Goal: Navigation & Orientation: Find specific page/section

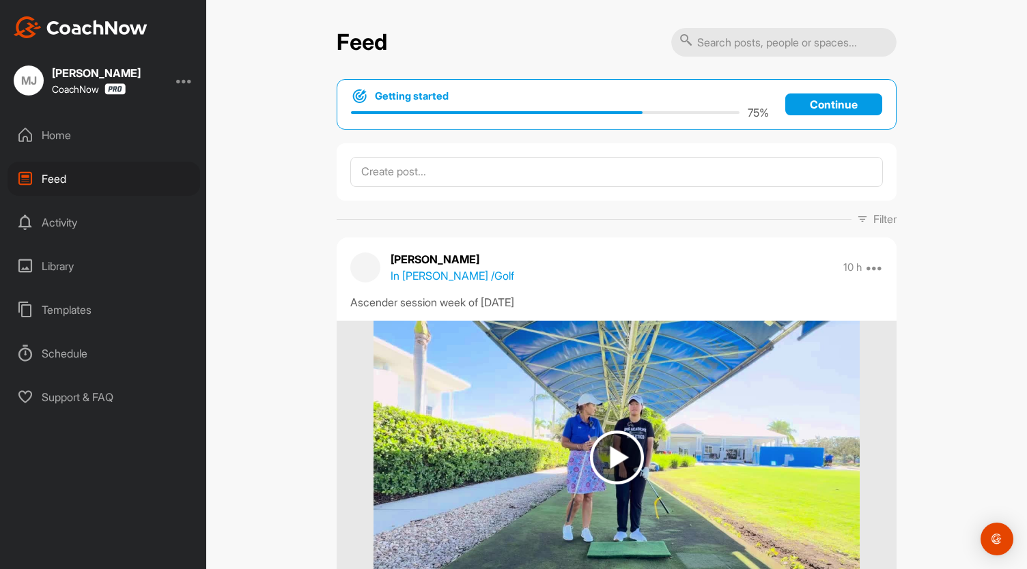
click at [63, 220] on div "Activity" at bounding box center [104, 222] width 193 height 34
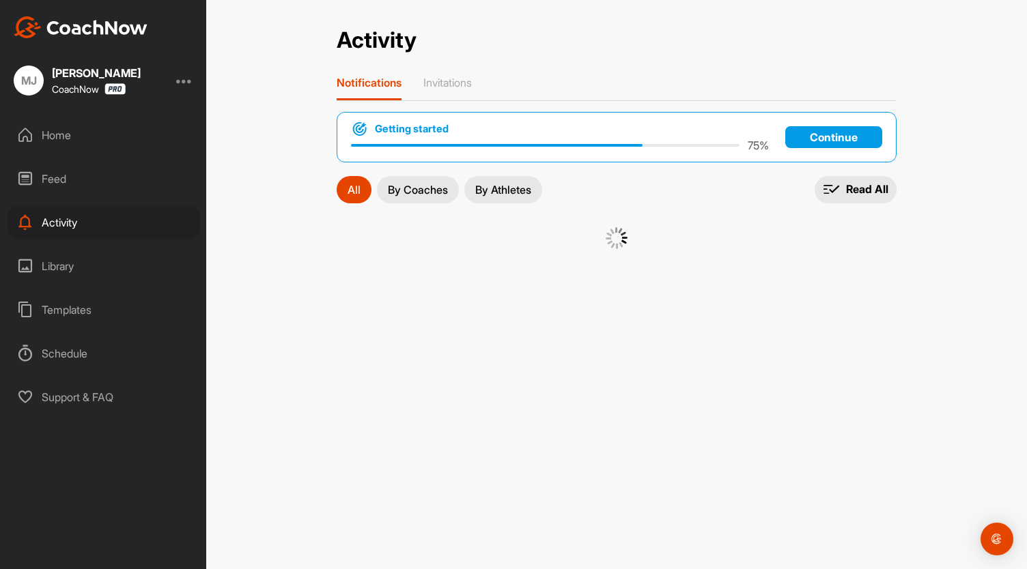
click at [51, 178] on div "Feed" at bounding box center [104, 179] width 193 height 34
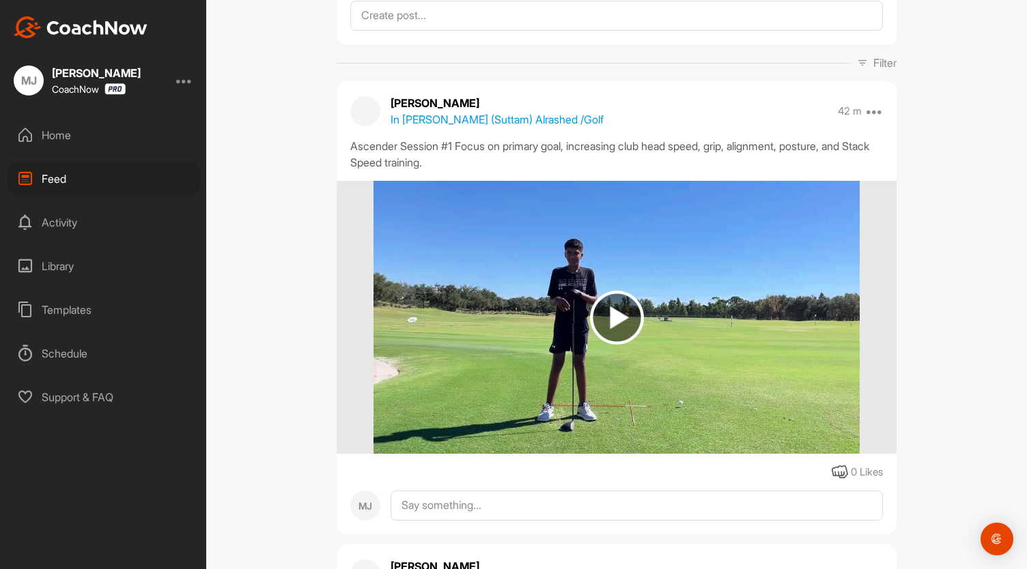
scroll to position [156, 0]
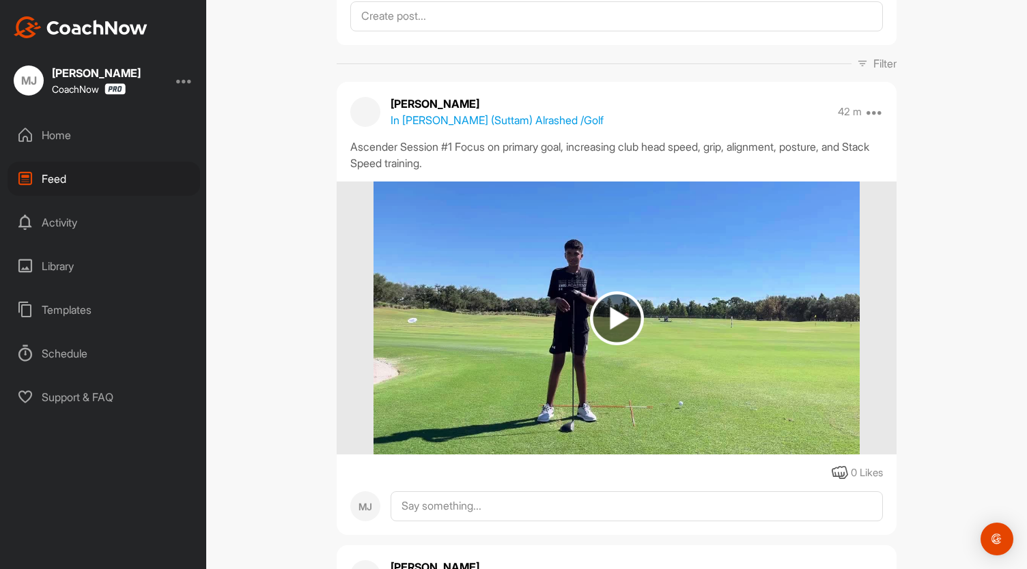
click at [606, 311] on img at bounding box center [617, 318] width 54 height 54
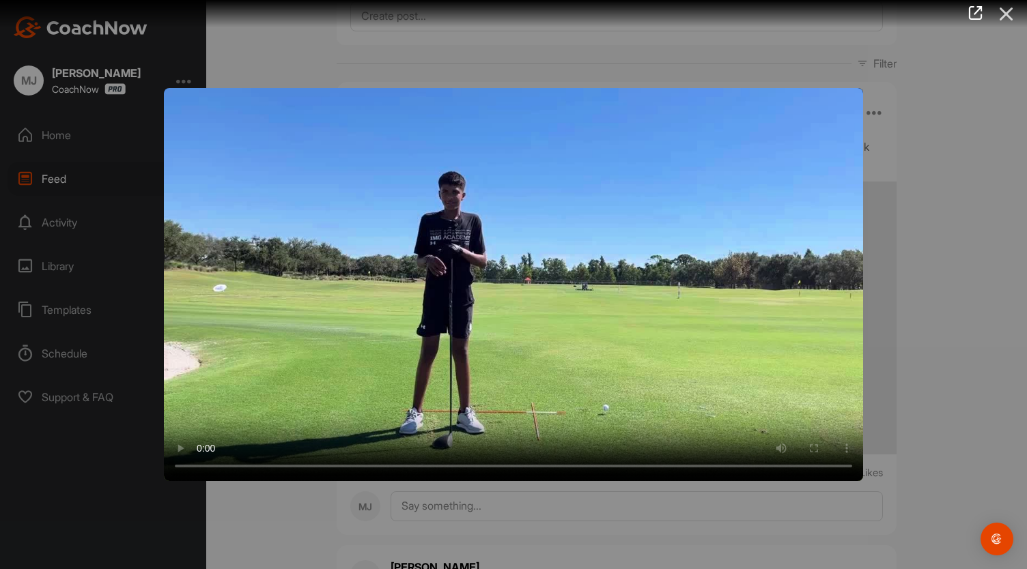
click at [1002, 13] on icon at bounding box center [1006, 13] width 31 height 25
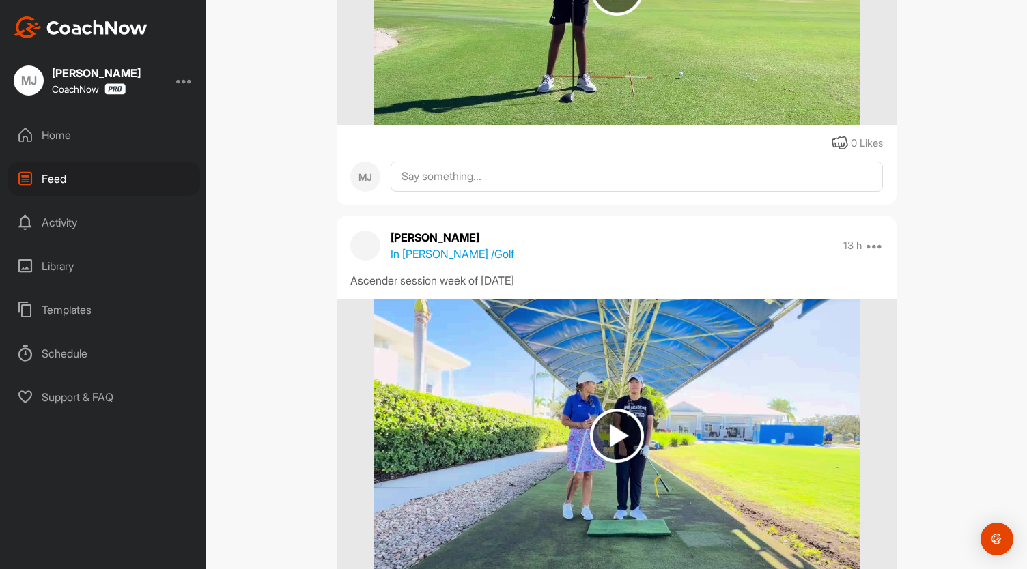
scroll to position [536, 0]
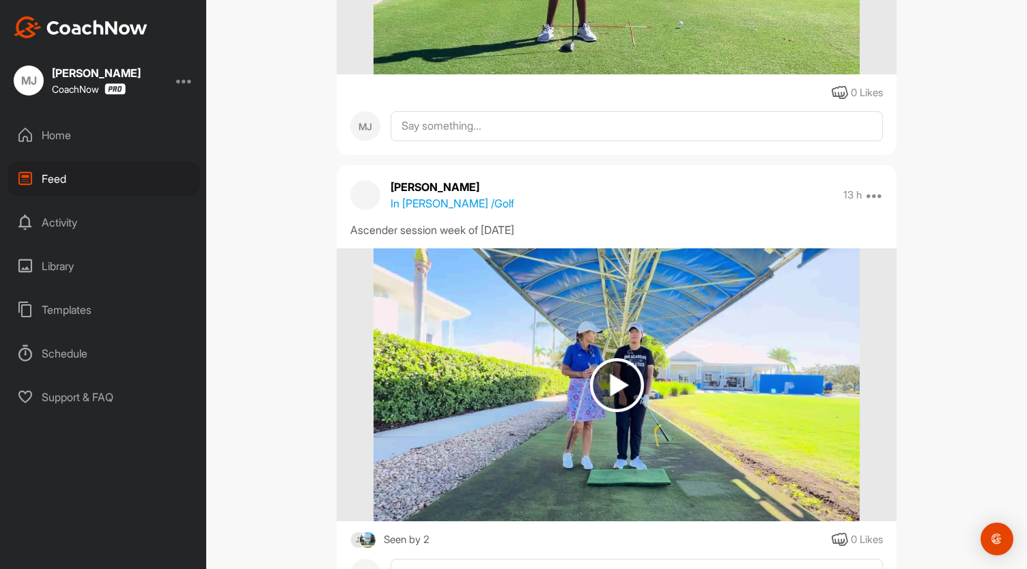
click at [616, 386] on img at bounding box center [617, 385] width 54 height 54
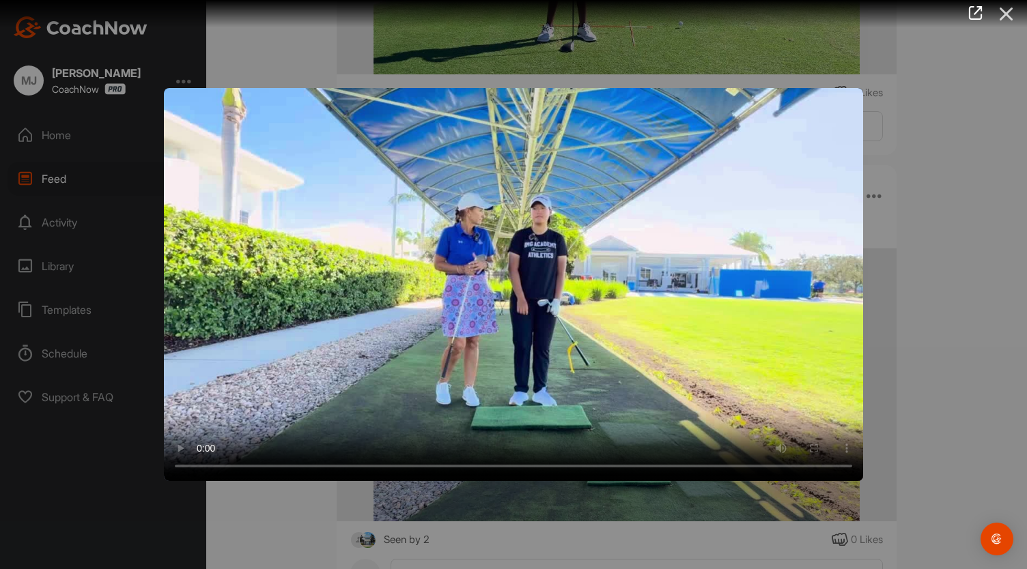
click at [1006, 14] on icon at bounding box center [1006, 13] width 31 height 25
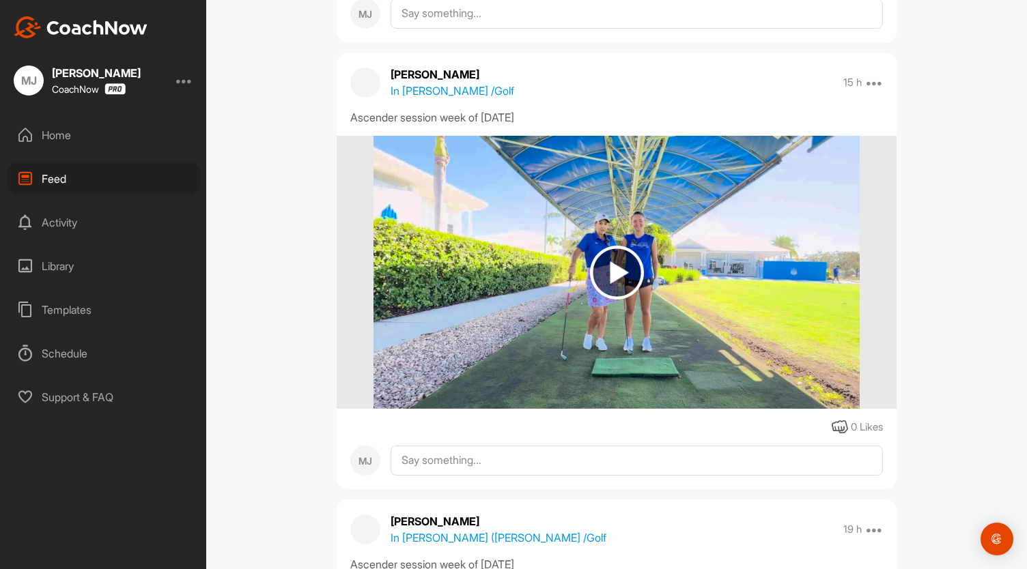
scroll to position [2150, 0]
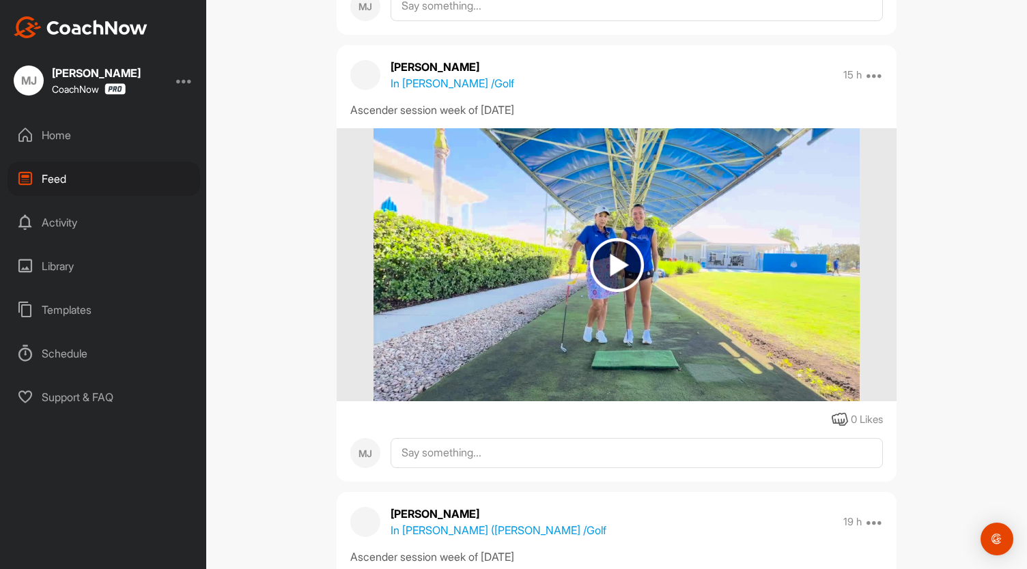
click at [617, 268] on img at bounding box center [617, 265] width 54 height 54
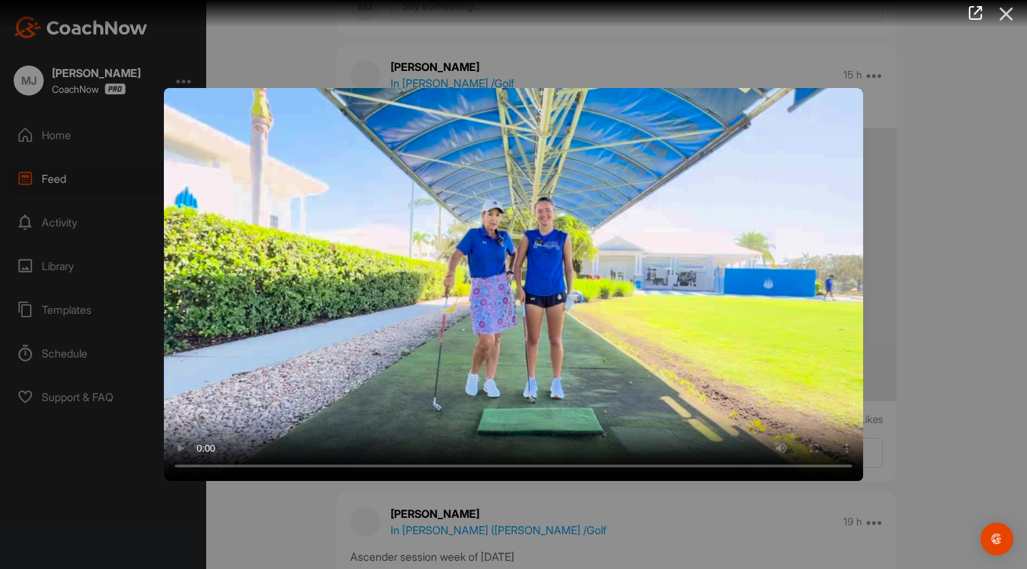
click at [1005, 15] on icon at bounding box center [1006, 13] width 31 height 25
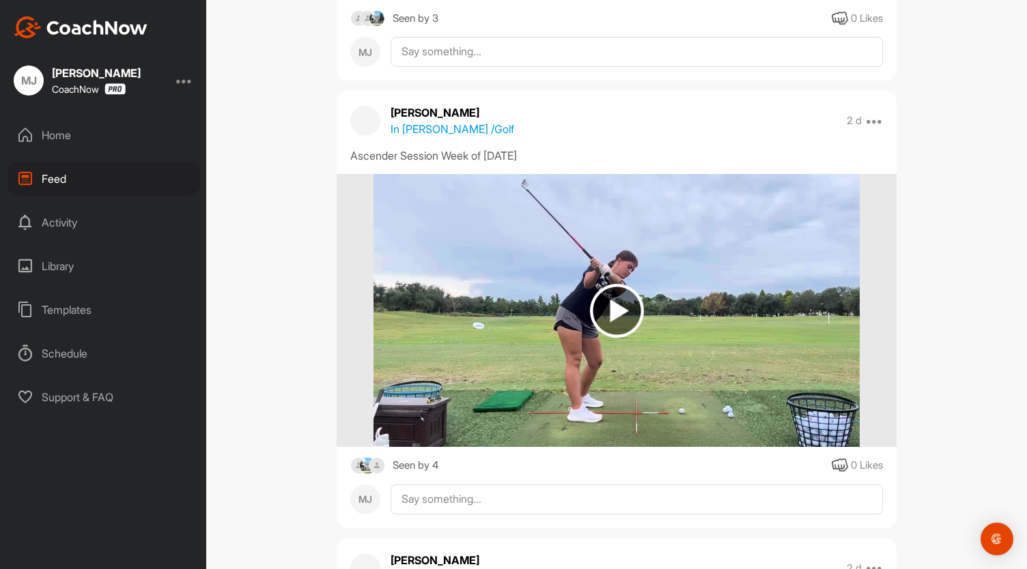
scroll to position [3415, 0]
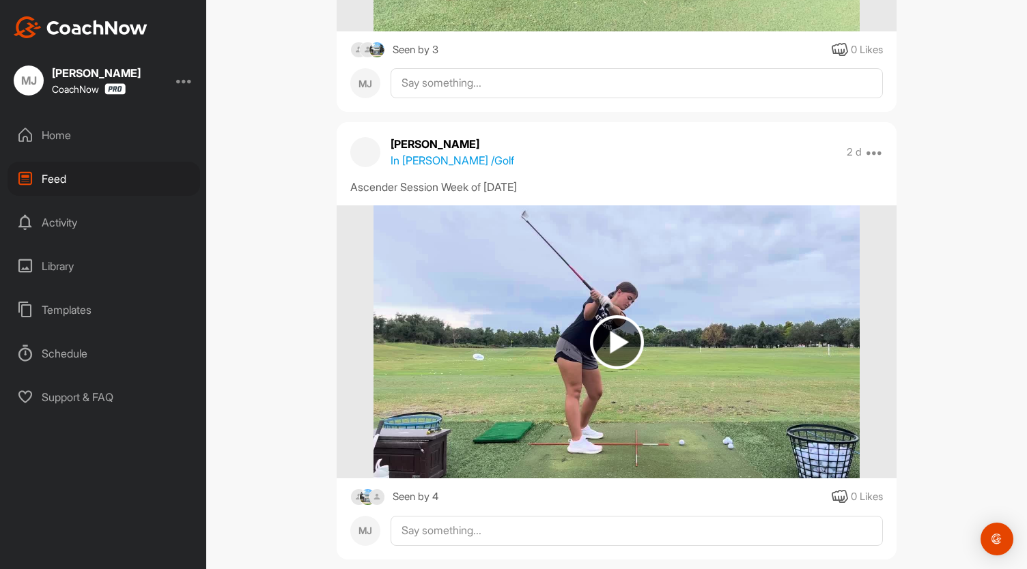
click at [619, 341] on img at bounding box center [617, 342] width 54 height 54
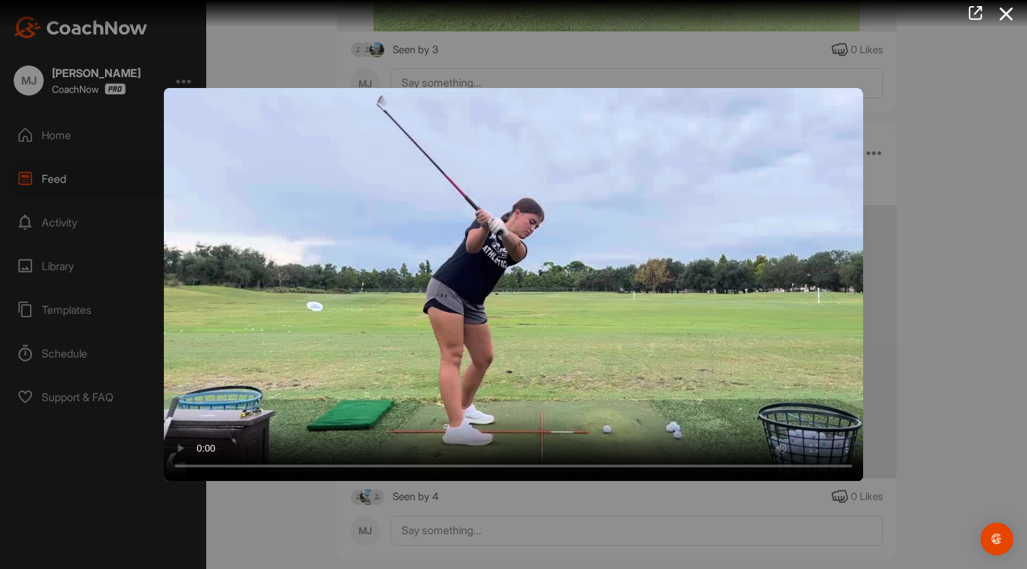
click at [964, 182] on div at bounding box center [513, 284] width 1027 height 569
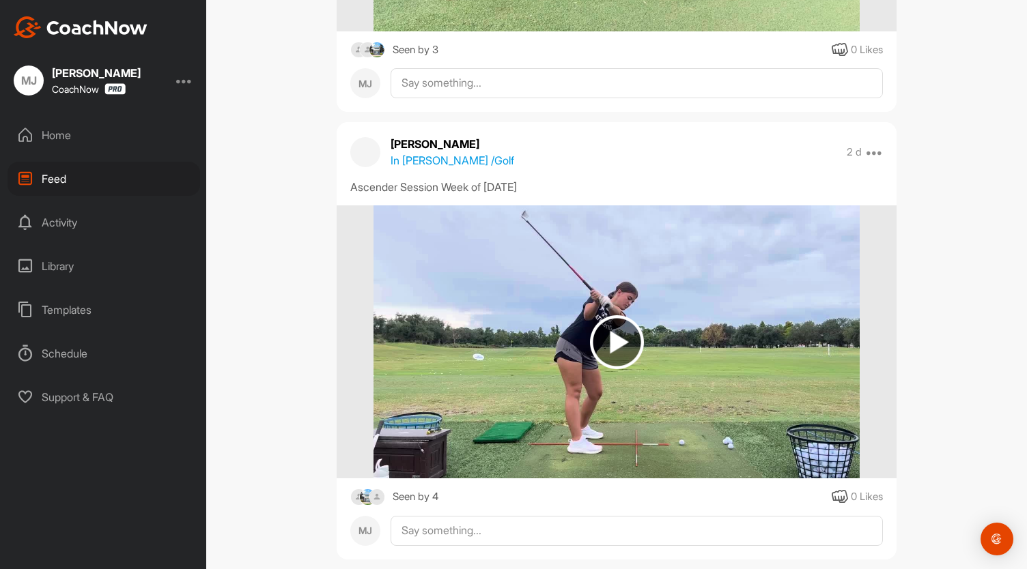
click at [616, 344] on img at bounding box center [617, 342] width 54 height 54
